Goal: Find specific page/section: Find specific page/section

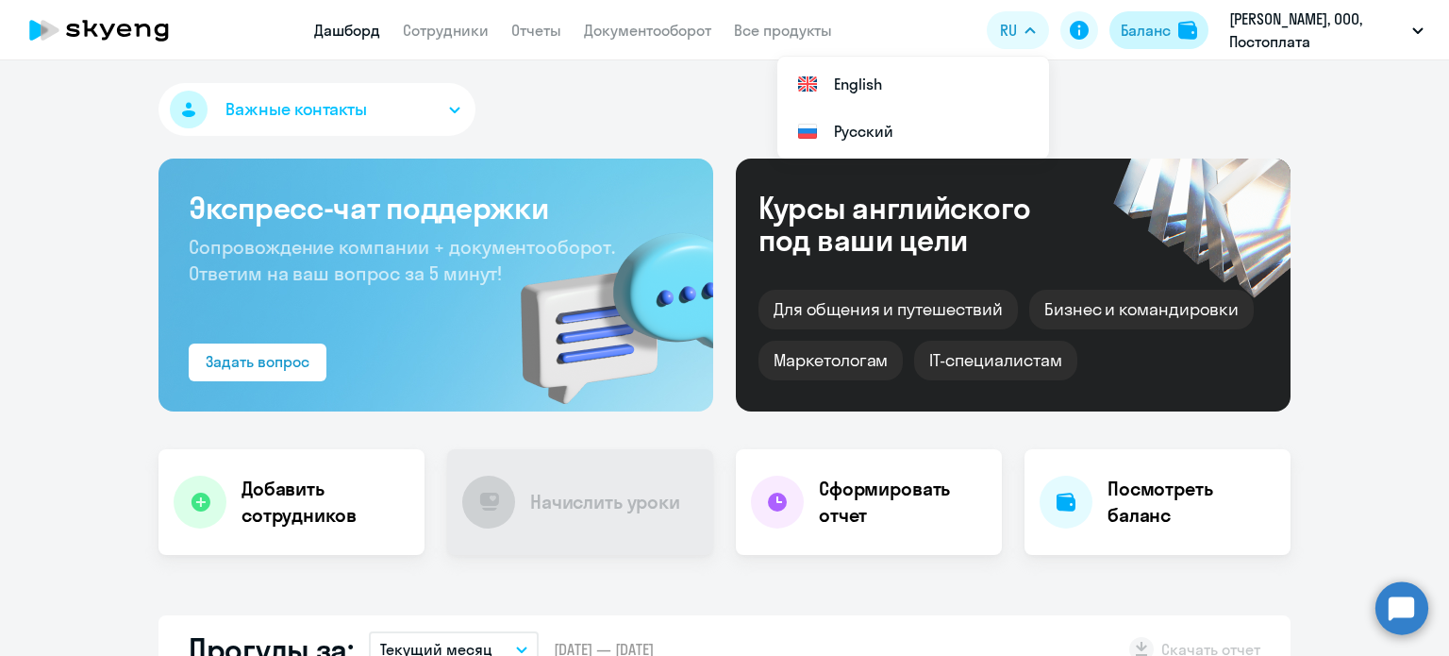
select select "30"
click at [1149, 26] on div "Баланс" at bounding box center [1146, 30] width 50 height 23
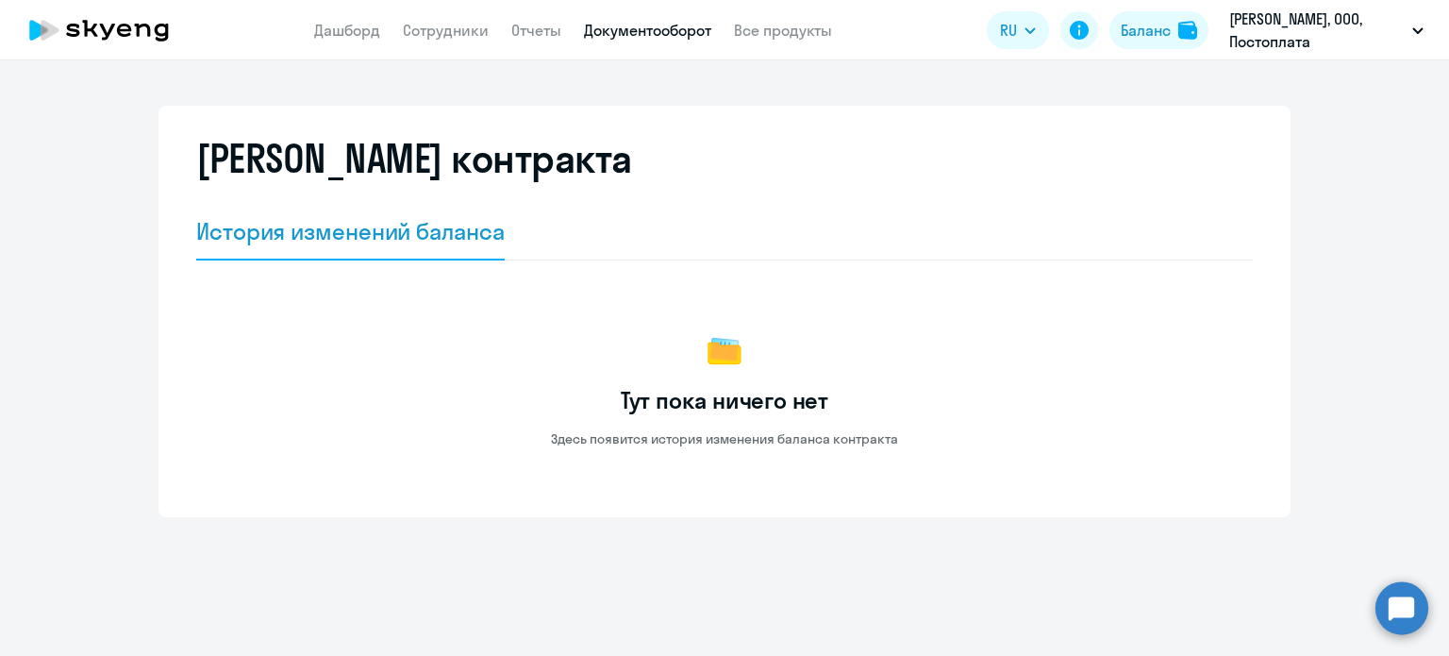
click at [643, 29] on link "Документооборот" at bounding box center [647, 30] width 127 height 19
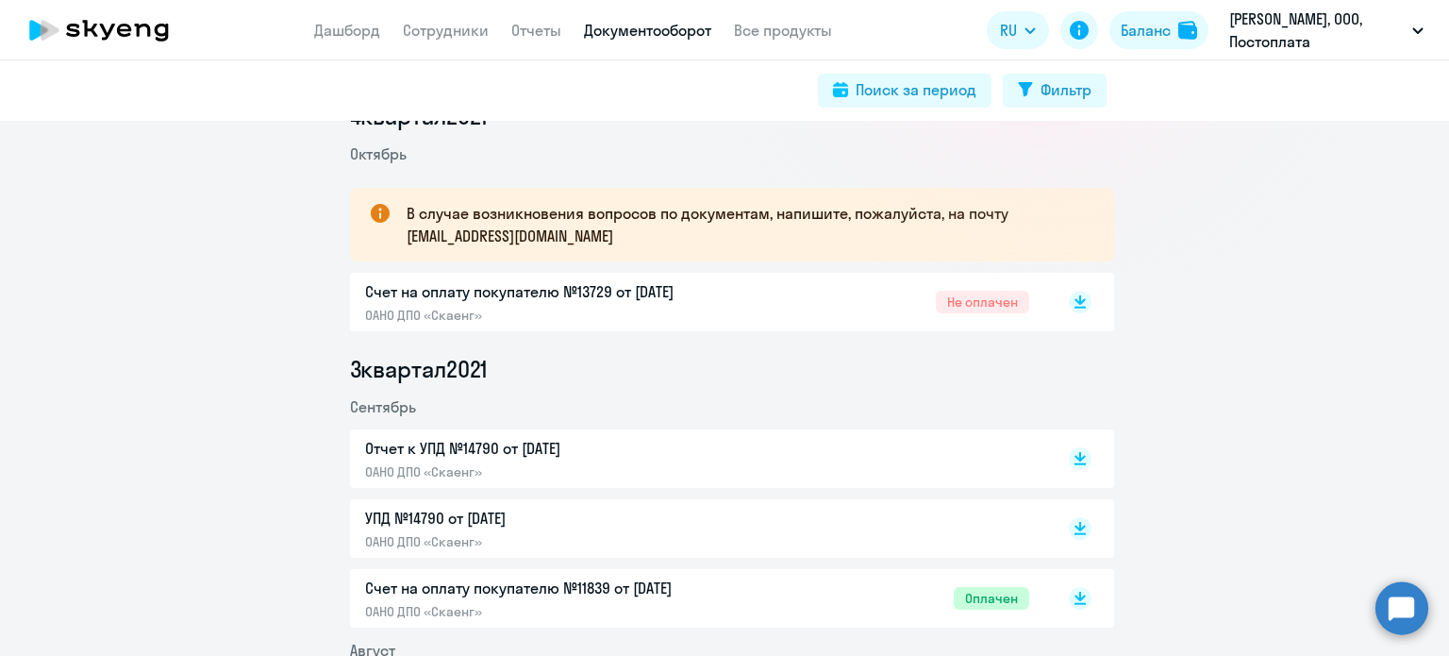
scroll to position [283, 0]
